Goal: Information Seeking & Learning: Learn about a topic

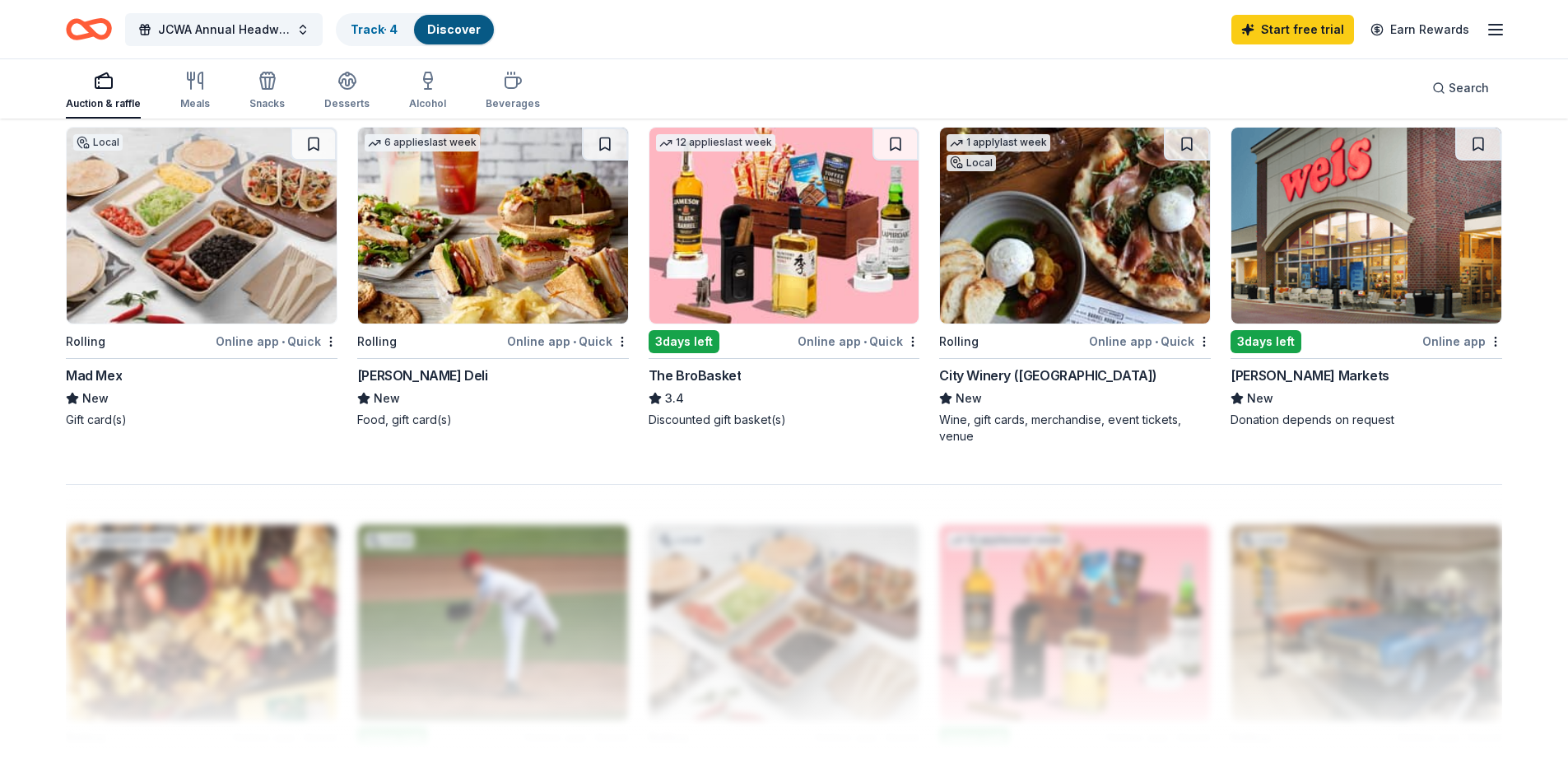
scroll to position [988, 0]
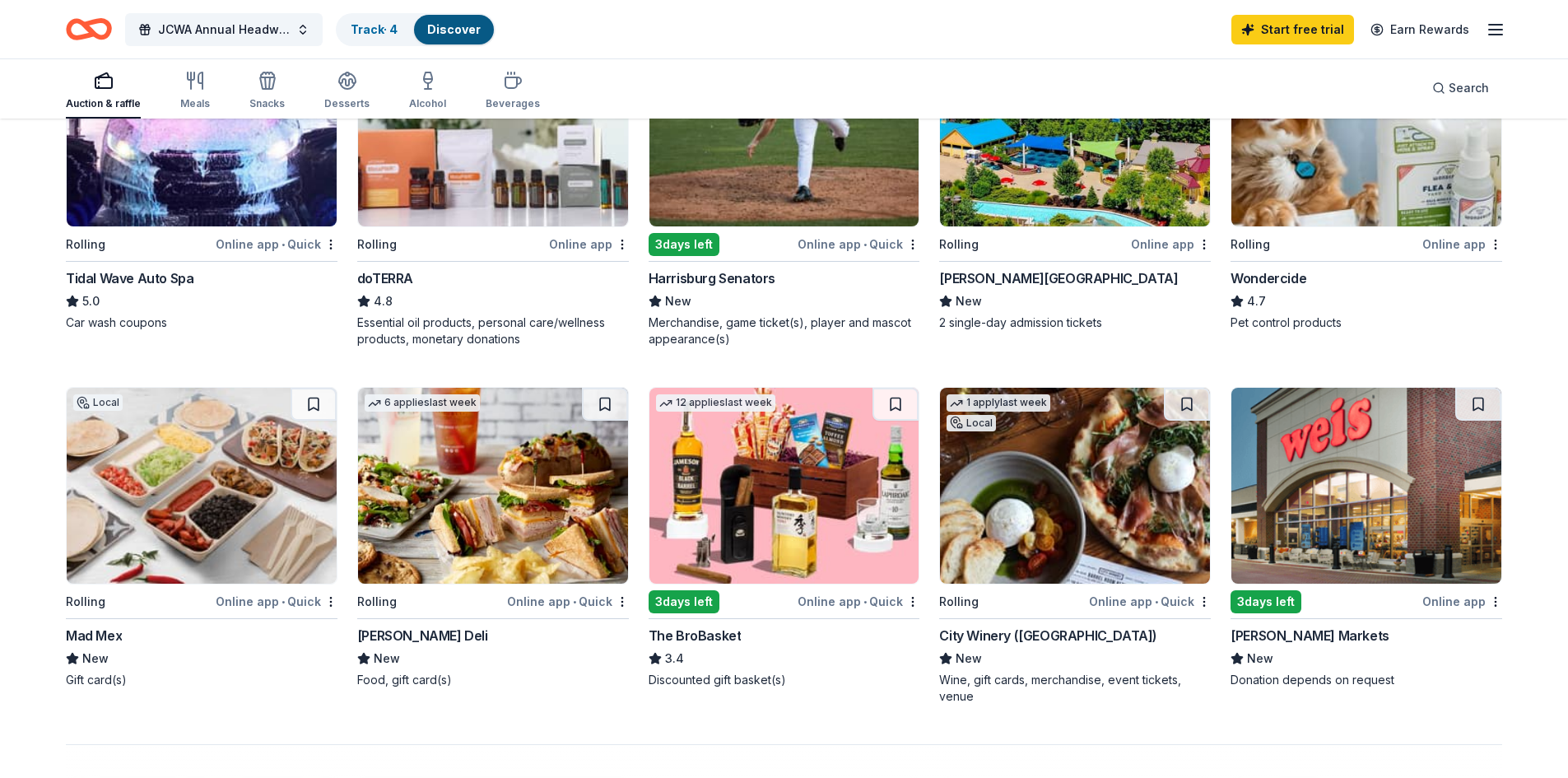
click at [835, 514] on img at bounding box center [784, 485] width 270 height 195
click at [813, 532] on img at bounding box center [784, 485] width 270 height 195
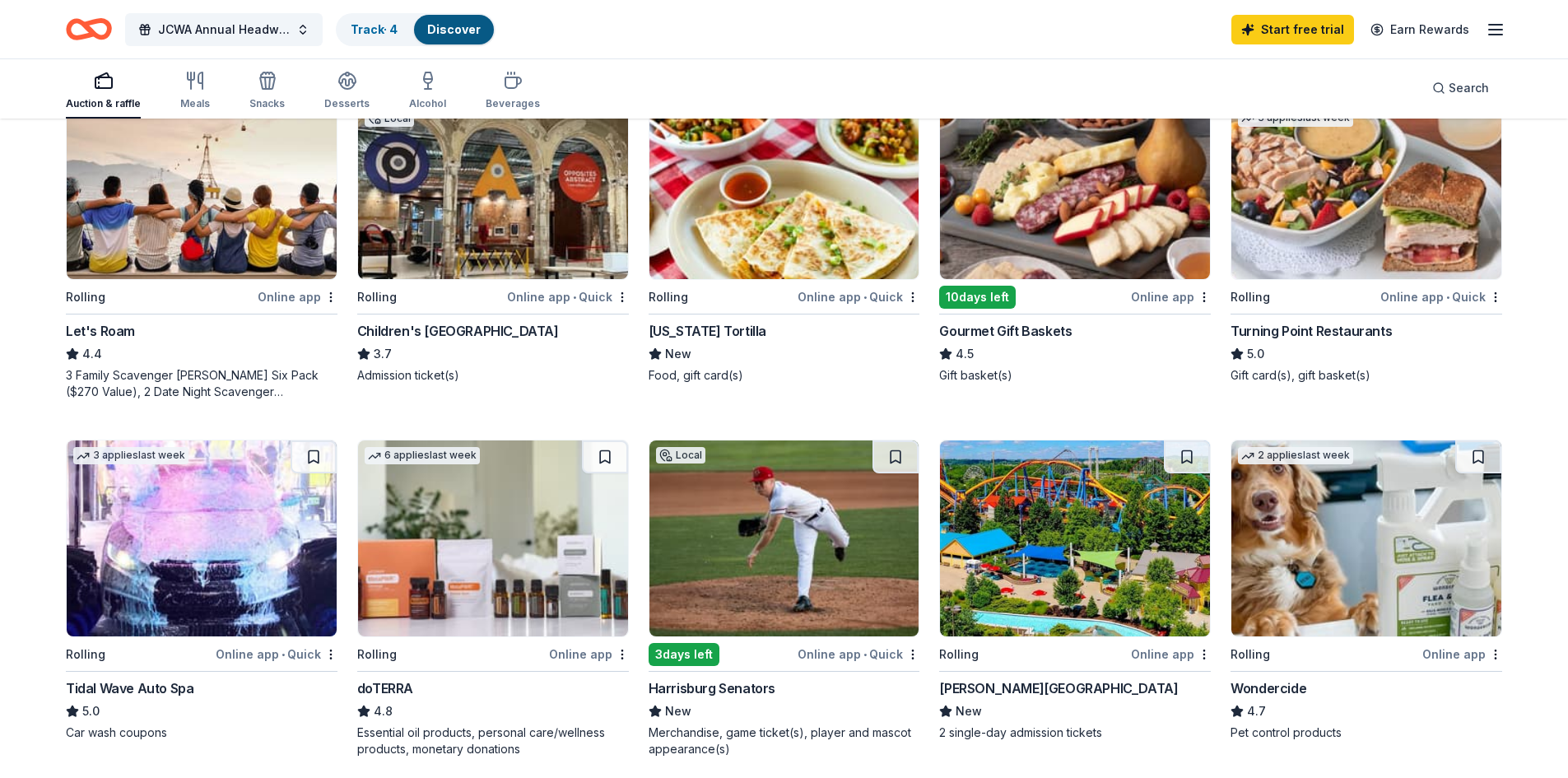
scroll to position [576, 0]
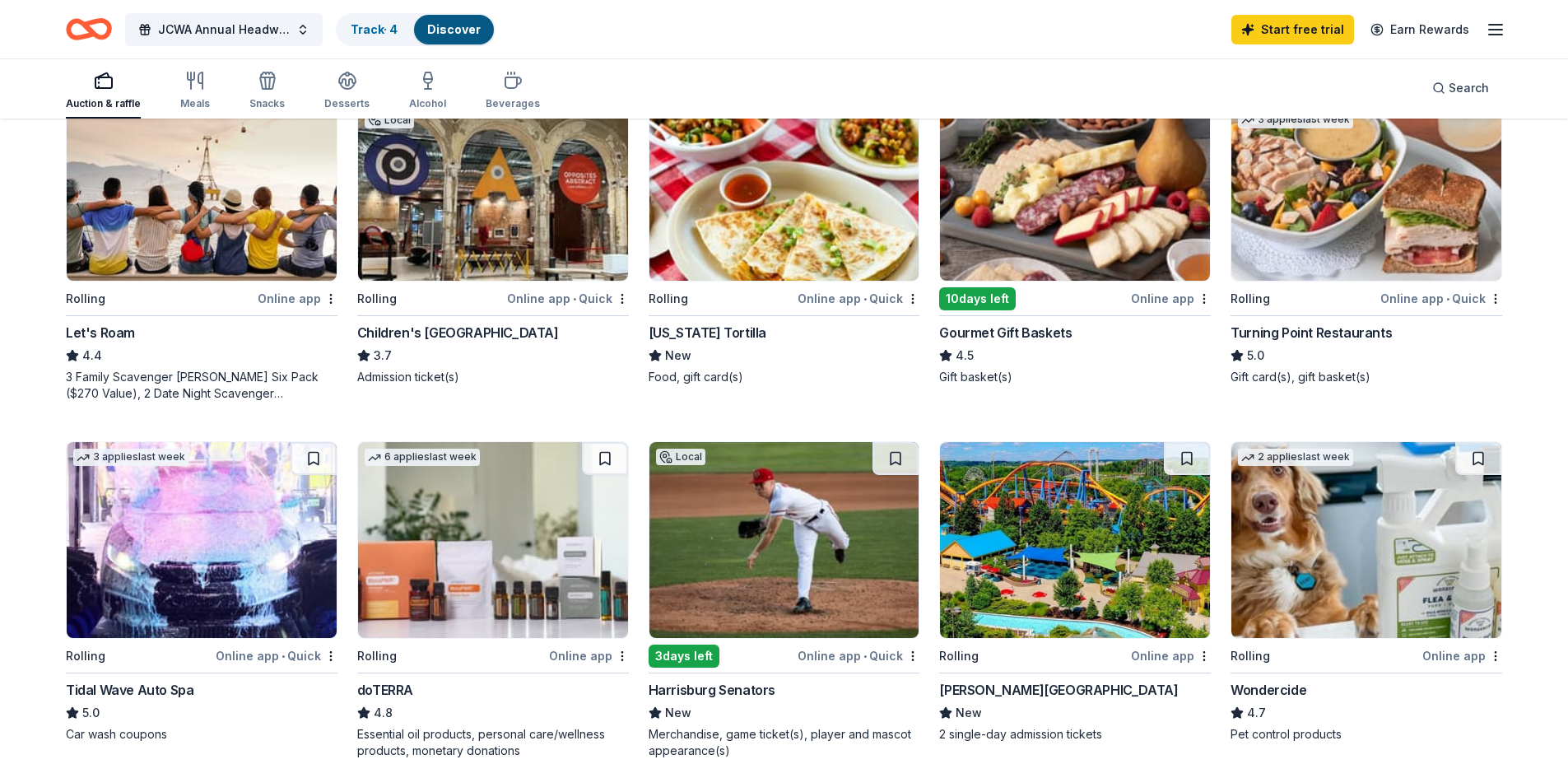
click at [540, 515] on img at bounding box center [493, 539] width 270 height 195
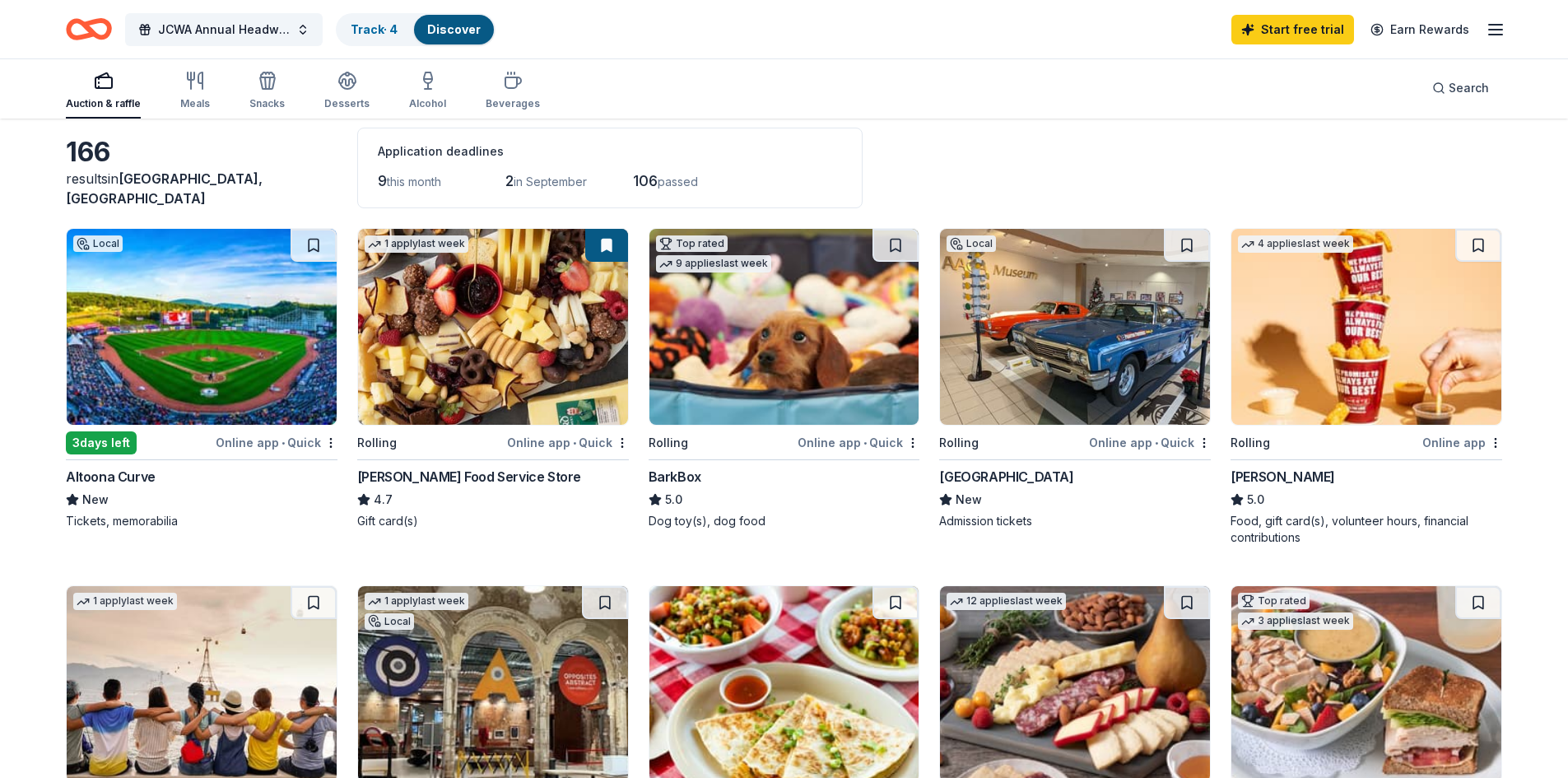
scroll to position [0, 0]
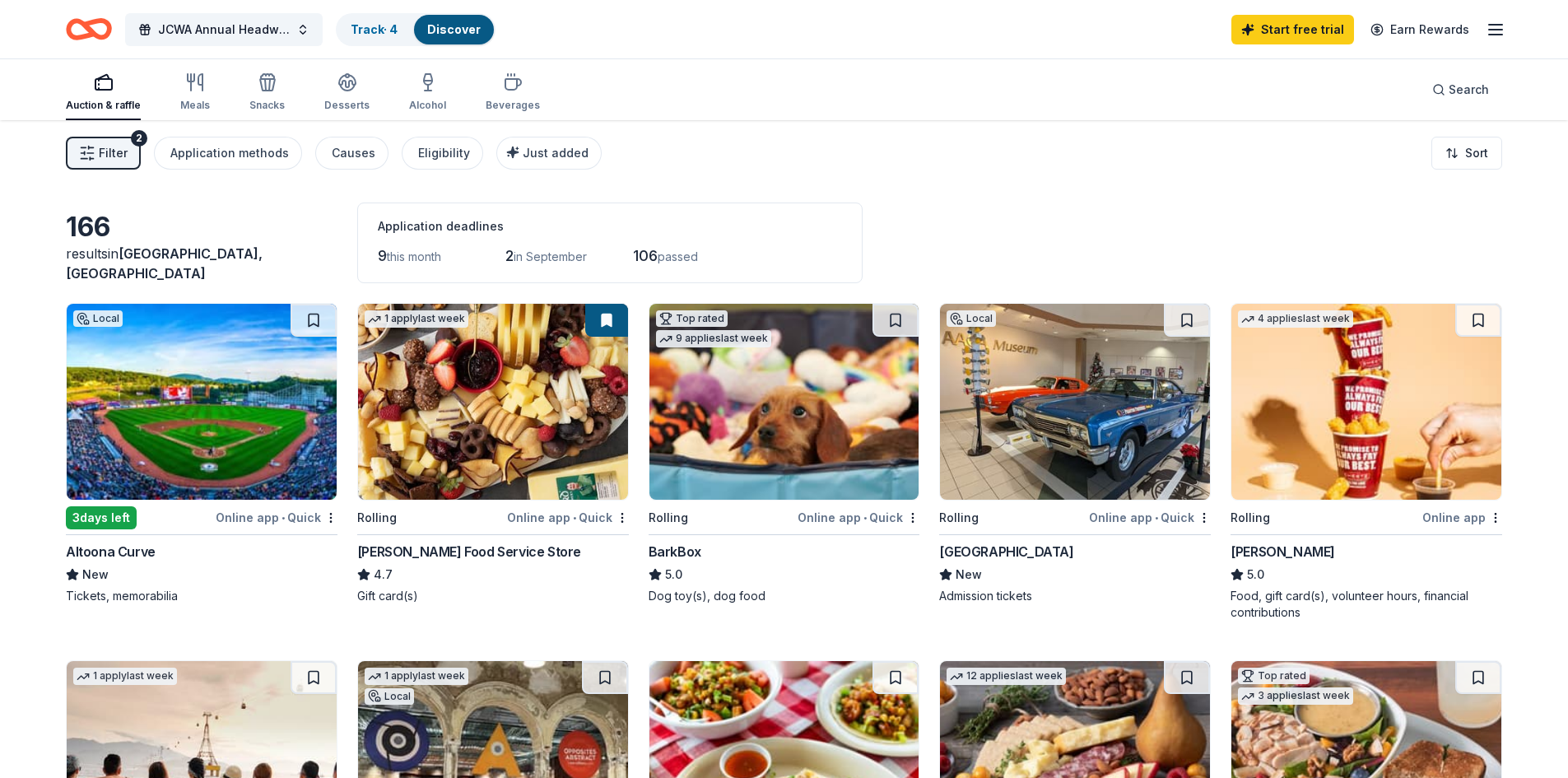
click at [666, 251] on span "passed" at bounding box center [678, 256] width 40 height 14
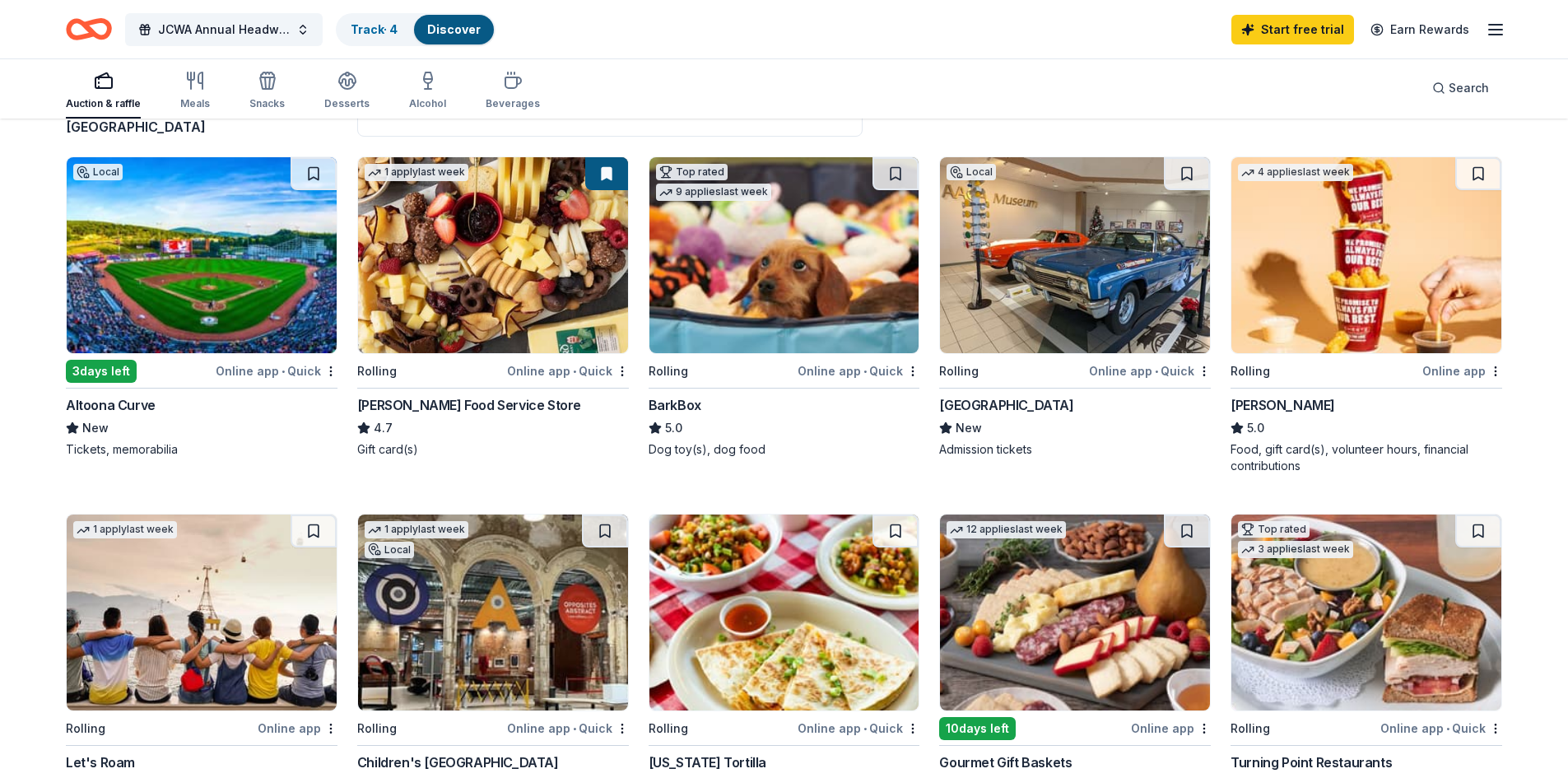
scroll to position [133, 0]
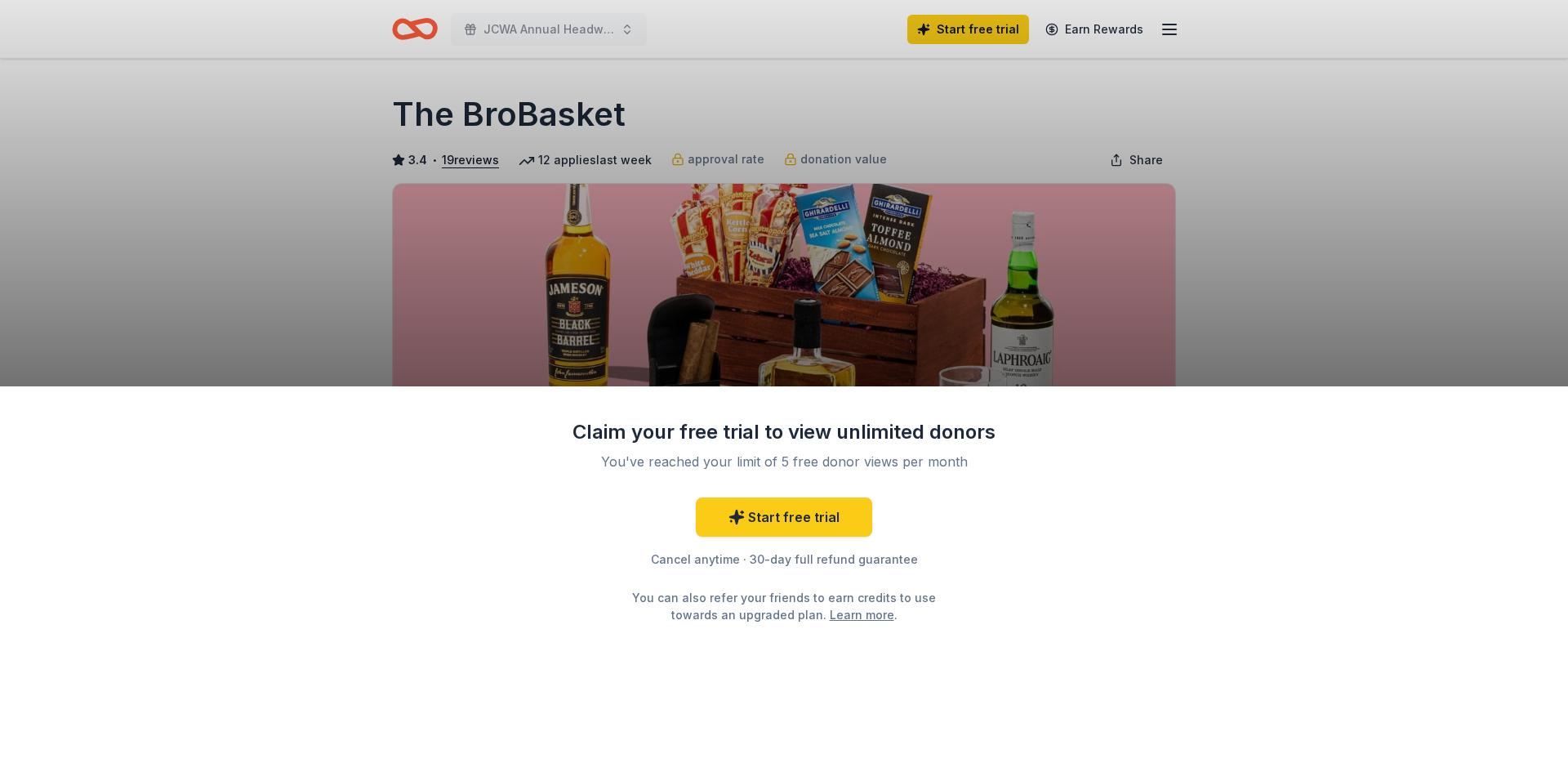
click at [1167, 318] on div "Claim your free trial to view unlimited donors You've reached your limit of 5 f…" at bounding box center [784, 386] width 1568 height 772
drag, startPoint x: 1497, startPoint y: 481, endPoint x: 1471, endPoint y: 458, distance: 34.7
click at [1471, 458] on div "Claim your free trial to view unlimited donors You've reached your limit of 5 f…" at bounding box center [784, 579] width 1568 height 386
drag, startPoint x: 1152, startPoint y: 265, endPoint x: 1042, endPoint y: 247, distance: 111.5
click at [1151, 264] on div "Claim your free trial to view unlimited donors You've reached your limit of 5 f…" at bounding box center [784, 386] width 1568 height 772
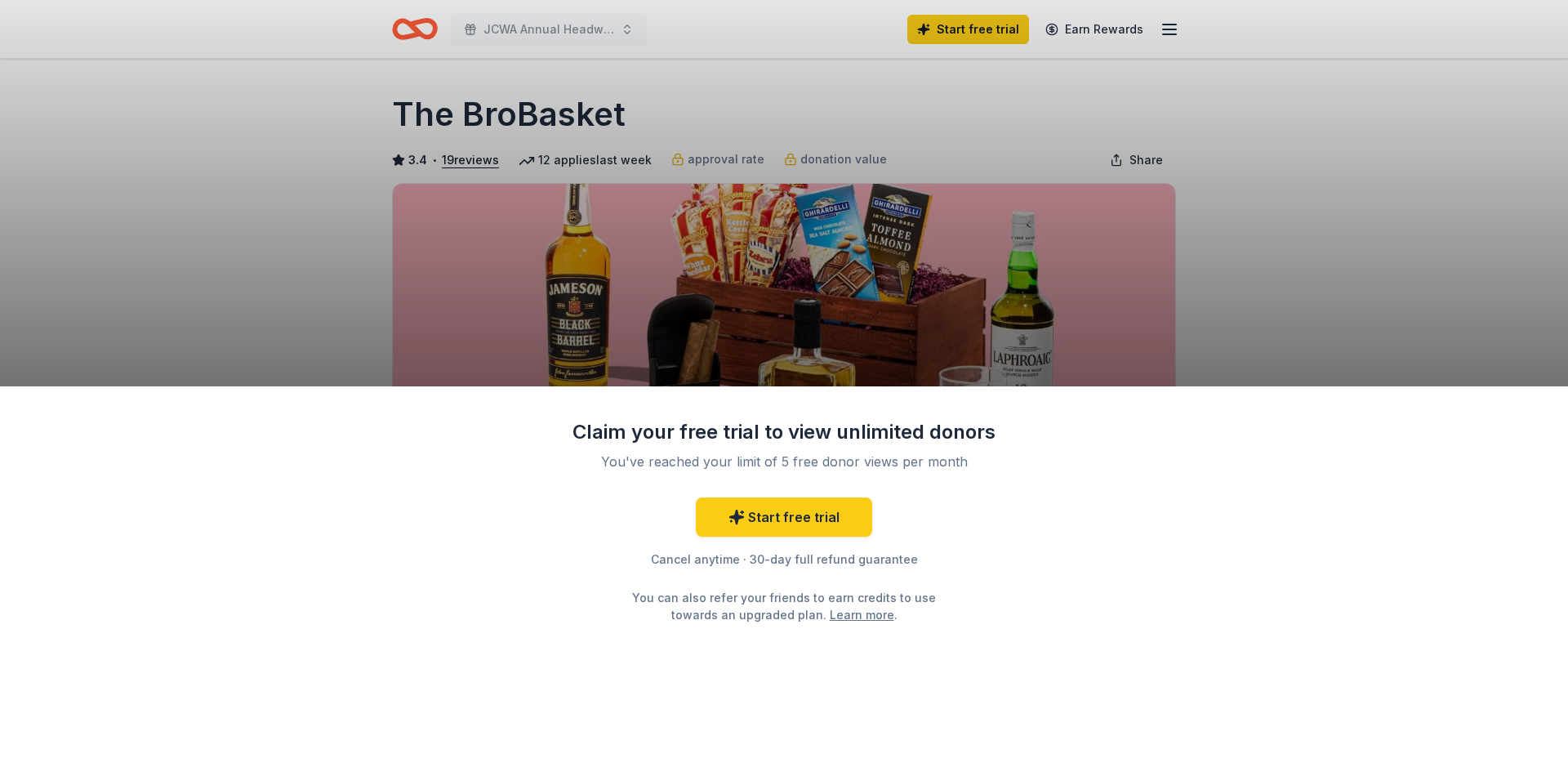
click at [1059, 292] on div "Claim your free trial to view unlimited donors You've reached your limit of 5 f…" at bounding box center [784, 386] width 1568 height 772
click at [807, 503] on link "Start free trial" at bounding box center [784, 516] width 177 height 39
click at [1103, 604] on div "Claim your free trial to view unlimited donors You've reached your limit of 5 f…" at bounding box center [784, 579] width 1568 height 386
click at [860, 317] on div "Claim your free trial to view unlimited donors You've reached your limit of 5 f…" at bounding box center [784, 386] width 1568 height 772
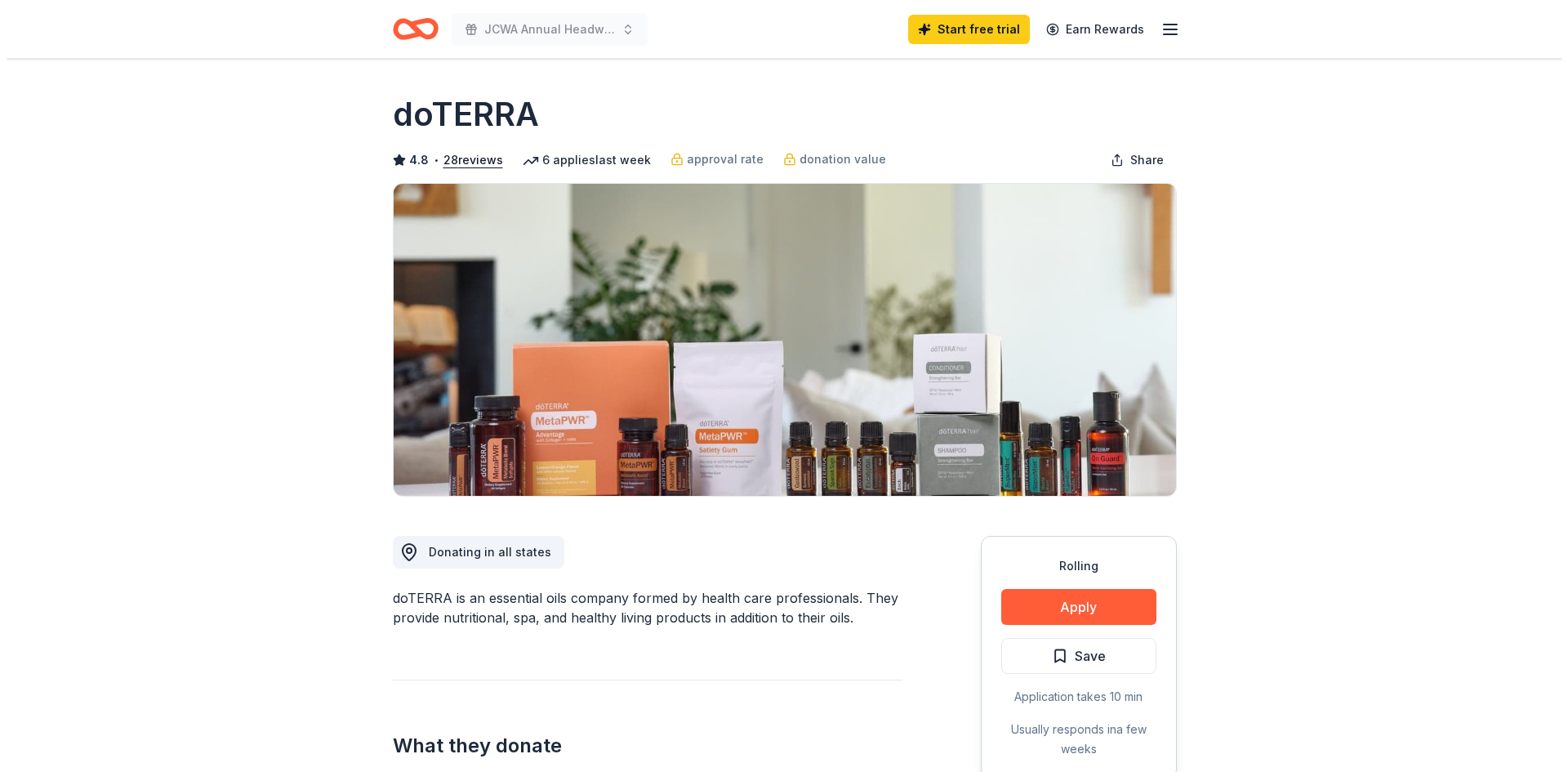
scroll to position [81, 0]
